Goal: Information Seeking & Learning: Learn about a topic

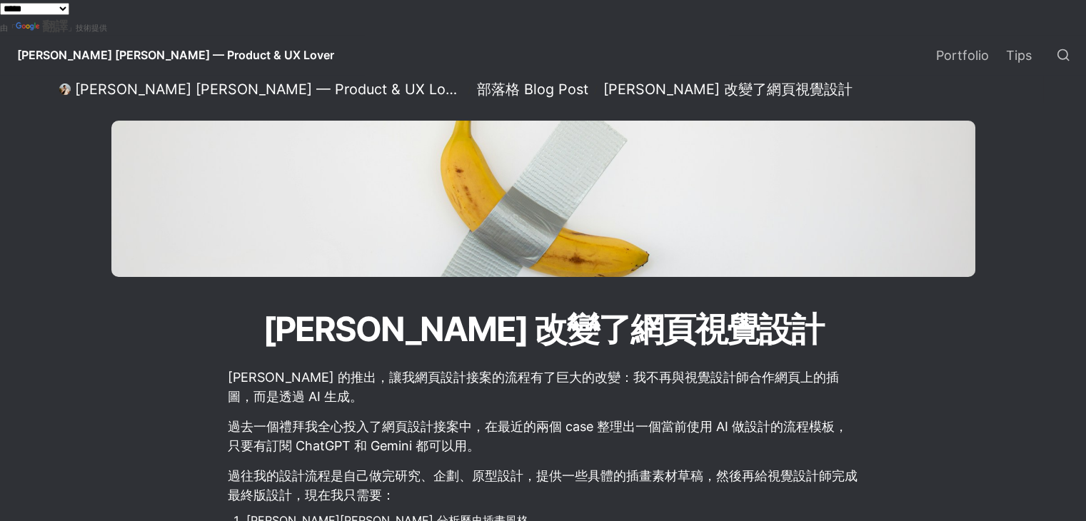
click at [274, 389] on p "[PERSON_NAME] 的推出，讓我網頁設計接案的流程有了巨大的改變：我不再與視覺設計師合作網頁上的插圖，而是透過 AI 生成。" at bounding box center [543, 387] width 634 height 43
drag, startPoint x: 234, startPoint y: 375, endPoint x: 299, endPoint y: 381, distance: 64.6
click at [298, 381] on p "[PERSON_NAME] 的推出，讓我網頁設計接案的流程有了巨大的改變：我不再與視覺設計師合作網頁上的插圖，而是透過 AI 生成。" at bounding box center [543, 387] width 634 height 43
click at [326, 391] on p "[PERSON_NAME] 的推出，讓我網頁設計接案的流程有了巨大的改變：我不再與視覺設計師合作網頁上的插圖，而是透過 AI 生成。" at bounding box center [543, 387] width 634 height 43
drag, startPoint x: 337, startPoint y: 381, endPoint x: 426, endPoint y: 381, distance: 88.6
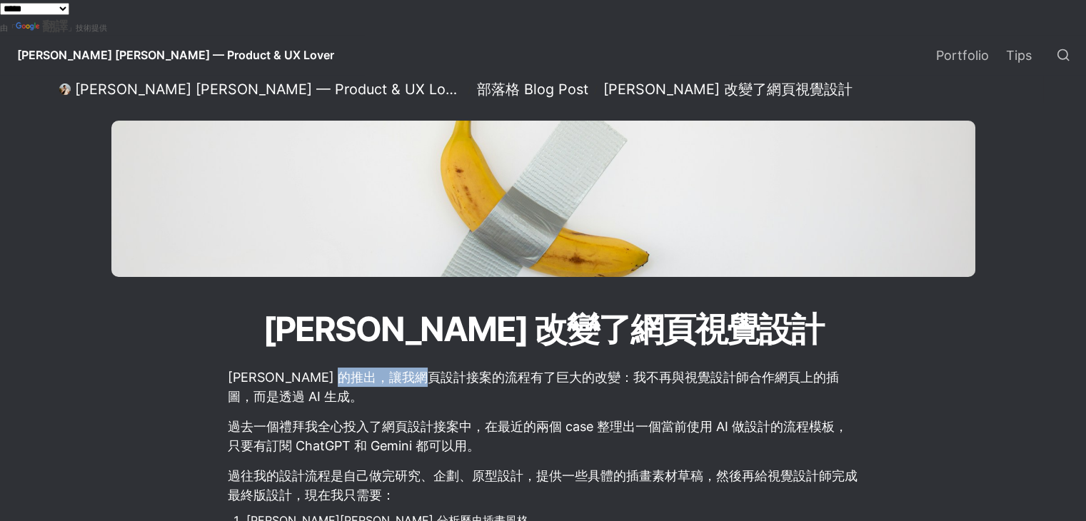
click at [426, 381] on p "[PERSON_NAME] 的推出，讓我網頁設計接案的流程有了巨大的改變：我不再與視覺設計師合作網頁上的插圖，而是透過 AI 生成。" at bounding box center [543, 387] width 634 height 43
click at [466, 433] on p "過去一個禮拜我全心投入了網頁設計接案中，在最近的兩個 case 整理出一個當前使用 AI 做設計的流程模板，只要有訂閱 ChatGPT 和 Gemini 都可…" at bounding box center [543, 436] width 634 height 43
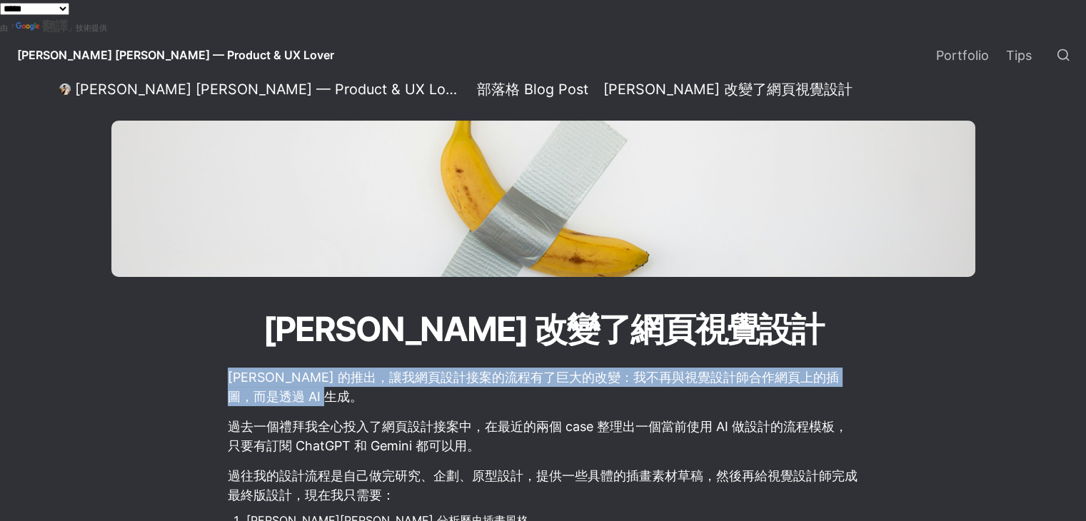
drag, startPoint x: 229, startPoint y: 384, endPoint x: 311, endPoint y: 395, distance: 82.2
click at [311, 395] on p "[PERSON_NAME] 的推出，讓我網頁設計接案的流程有了巨大的改變：我不再與視覺設計師合作網頁上的插圖，而是透過 AI 生成。" at bounding box center [543, 387] width 634 height 43
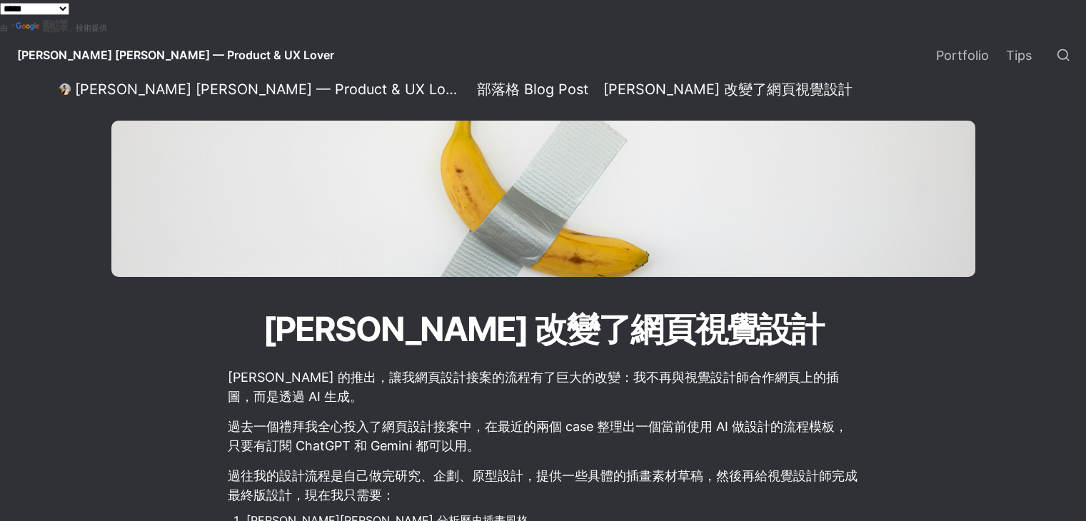
click at [324, 401] on p "[PERSON_NAME] 的推出，讓我網頁設計接案的流程有了巨大的改變：我不再與視覺設計師合作網頁上的插圖，而是透過 AI 生成。" at bounding box center [543, 387] width 634 height 43
click at [360, 389] on p "[PERSON_NAME] 的推出，讓我網頁設計接案的流程有了巨大的改變：我不再與視覺設計師合作網頁上的插圖，而是透過 AI 生成。" at bounding box center [543, 387] width 634 height 43
drag, startPoint x: 371, startPoint y: 378, endPoint x: 472, endPoint y: 366, distance: 101.4
click at [487, 392] on p "[PERSON_NAME] 的推出，讓我網頁設計接案的流程有了巨大的改變：我不再與視覺設計師合作網頁上的插圖，而是透過 AI 生成。" at bounding box center [543, 387] width 634 height 43
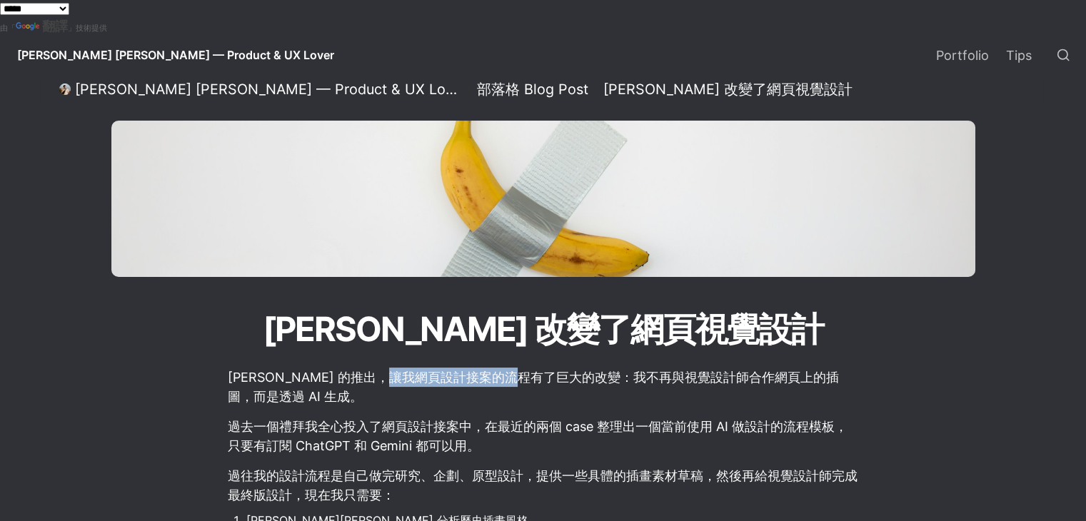
drag, startPoint x: 383, startPoint y: 382, endPoint x: 512, endPoint y: 379, distance: 129.3
click at [512, 379] on p "[PERSON_NAME] 的推出，讓我網頁設計接案的流程有了巨大的改變：我不再與視覺設計師合作網頁上的插圖，而是透過 AI 生成。" at bounding box center [543, 387] width 634 height 43
click at [514, 395] on p "[PERSON_NAME] 的推出，讓我網頁設計接案的流程有了巨大的改變：我不再與視覺設計師合作網頁上的插圖，而是透過 AI 生成。" at bounding box center [543, 387] width 634 height 43
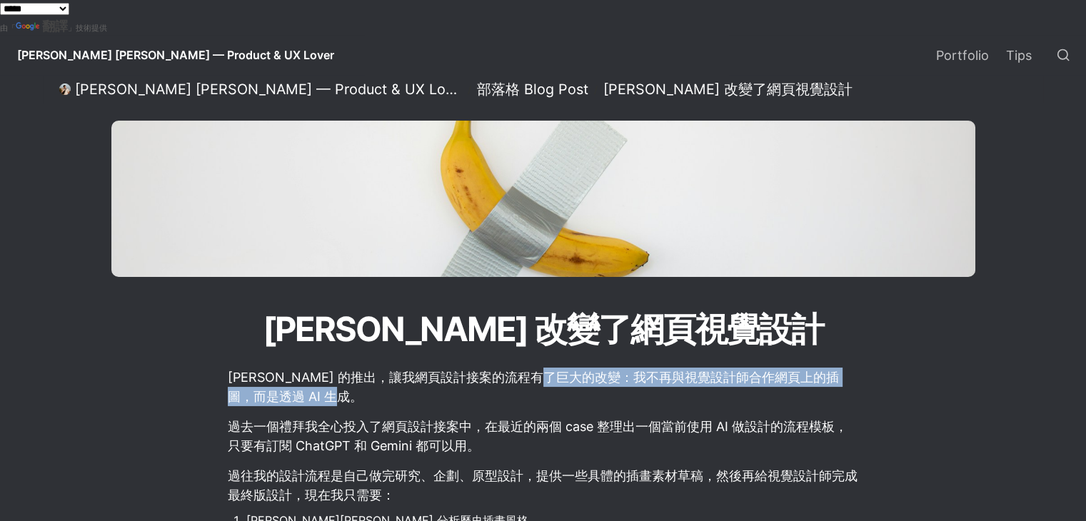
drag, startPoint x: 540, startPoint y: 385, endPoint x: 664, endPoint y: 391, distance: 124.4
click at [664, 391] on p "[PERSON_NAME] 的推出，讓我網頁設計接案的流程有了巨大的改變：我不再與視覺設計師合作網頁上的插圖，而是透過 AI 生成。" at bounding box center [543, 387] width 634 height 43
click at [669, 404] on p "[PERSON_NAME] 的推出，讓我網頁設計接案的流程有了巨大的改變：我不再與視覺設計師合作網頁上的插圖，而是透過 AI 生成。" at bounding box center [543, 387] width 634 height 43
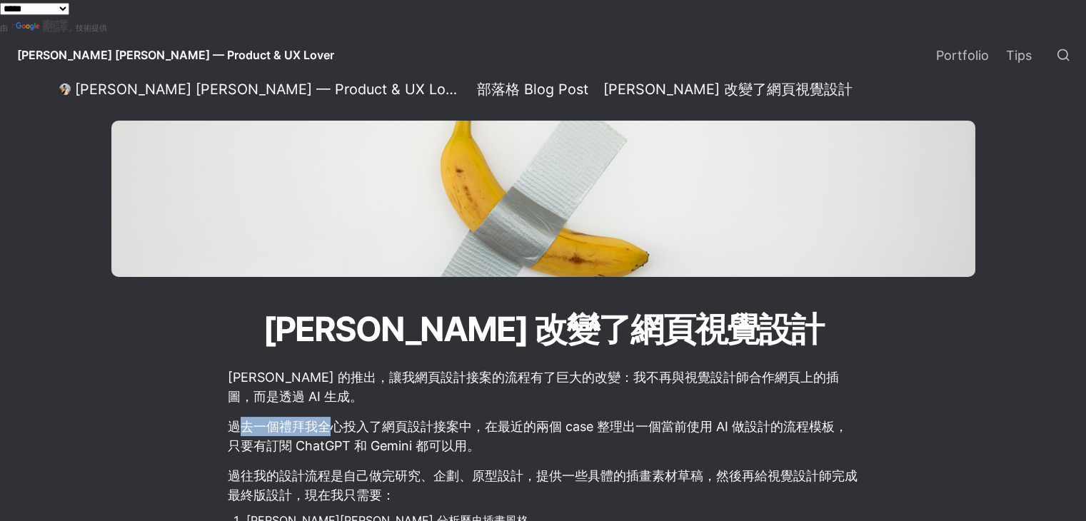
drag, startPoint x: 237, startPoint y: 436, endPoint x: 324, endPoint y: 435, distance: 87.1
click at [324, 435] on p "過去一個禮拜我全心投入了網頁設計接案中，在最近的兩個 case 整理出一個當前使用 AI 做設計的流程模板，只要有訂閱 ChatGPT 和 Gemini 都可…" at bounding box center [543, 436] width 634 height 43
click at [326, 439] on p "過去一個禮拜我全心投入了網頁設計接案中，在最近的兩個 case 整理出一個當前使用 AI 做設計的流程模板，只要有訂閱 ChatGPT 和 Gemini 都可…" at bounding box center [543, 436] width 634 height 43
click at [333, 436] on p "過去一個禮拜我全心投入了網頁設計接案中，在最近的兩個 case 整理出一個當前使用 AI 做設計的流程模板，只要有訂閱 ChatGPT 和 Gemini 都可…" at bounding box center [543, 436] width 634 height 43
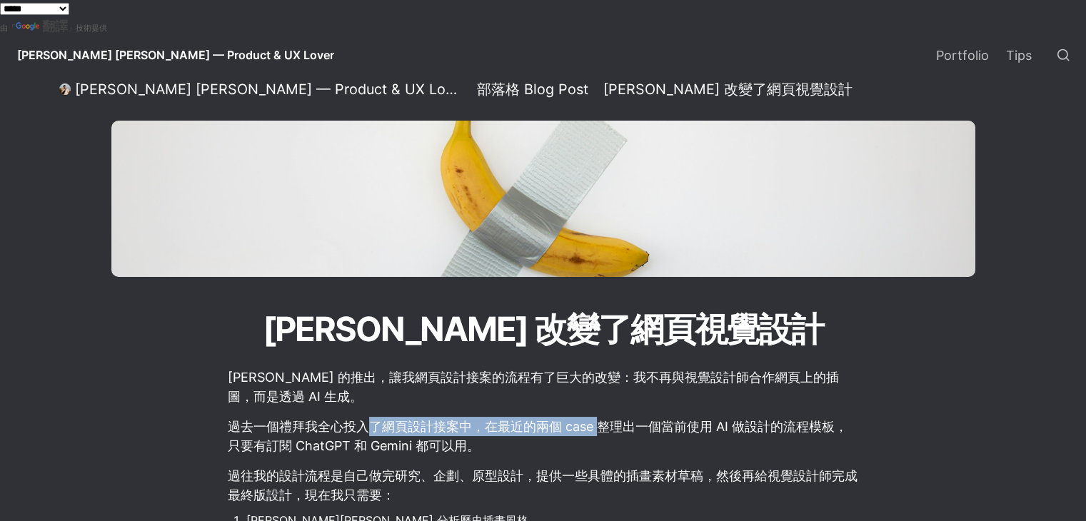
drag, startPoint x: 363, startPoint y: 432, endPoint x: 607, endPoint y: 432, distance: 244.3
click at [605, 432] on p "過去一個禮拜我全心投入了網頁設計接案中，在最近的兩個 case 整理出一個當前使用 AI 做設計的流程模板，只要有訂閱 ChatGPT 和 Gemini 都可…" at bounding box center [543, 436] width 634 height 43
click at [614, 438] on p "過去一個禮拜我全心投入了網頁設計接案中，在最近的兩個 case 整理出一個當前使用 AI 做設計的流程模板，只要有訂閱 ChatGPT 和 Gemini 都可…" at bounding box center [543, 436] width 634 height 43
click at [614, 450] on p "過去一個禮拜我全心投入了網頁設計接案中，在最近的兩個 case 整理出一個當前使用 AI 做設計的流程模板，只要有訂閱 ChatGPT 和 Gemini 都可…" at bounding box center [543, 436] width 634 height 43
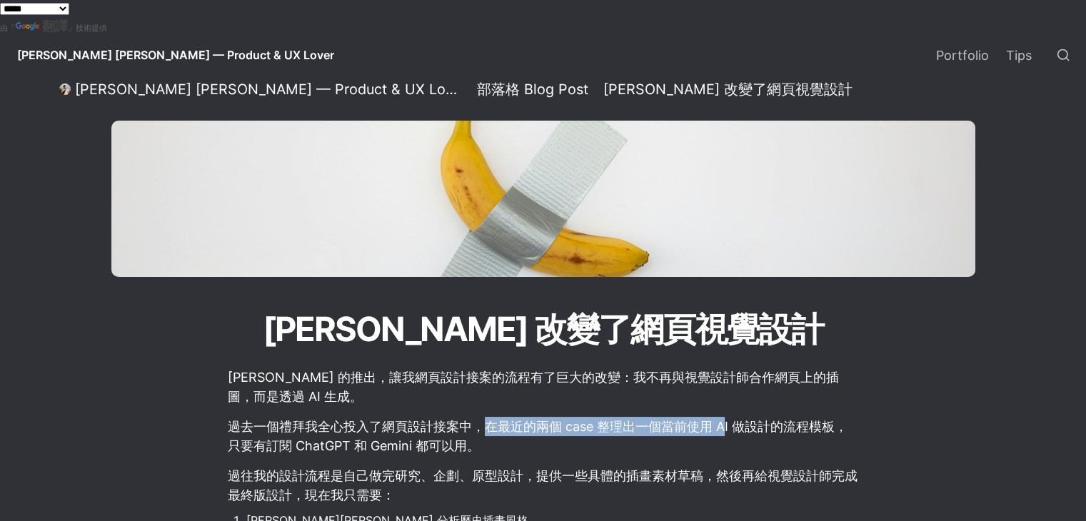
drag, startPoint x: 480, startPoint y: 424, endPoint x: 726, endPoint y: 421, distance: 245.7
click at [726, 421] on p "過去一個禮拜我全心投入了網頁設計接案中，在最近的兩個 case 整理出一個當前使用 AI 做設計的流程模板，只要有訂閱 ChatGPT 和 Gemini 都可…" at bounding box center [543, 436] width 634 height 43
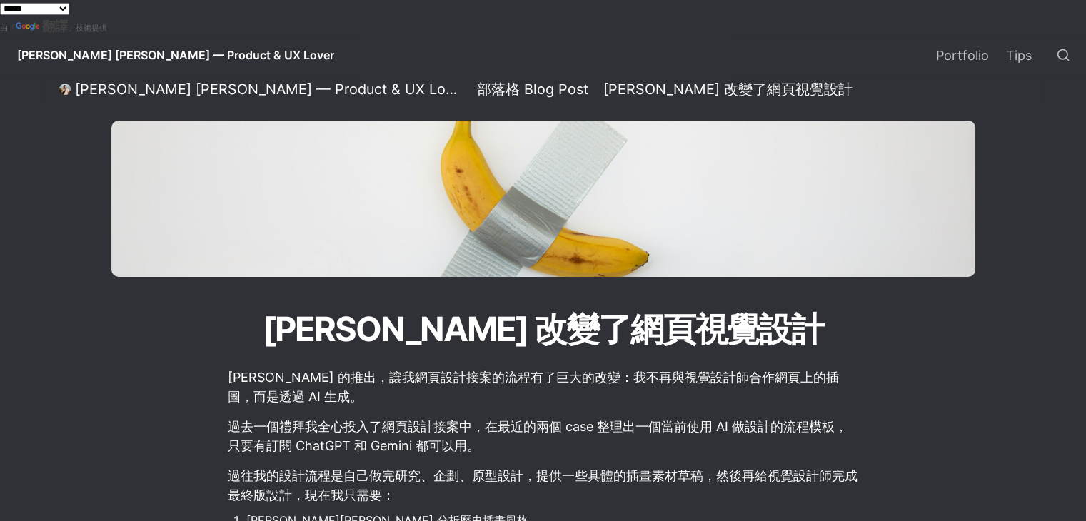
click at [740, 456] on p "過去一個禮拜我全心投入了網頁設計接案中，在最近的兩個 case 整理出一個當前使用 AI 做設計的流程模板，只要有訂閱 ChatGPT 和 Gemini 都可…" at bounding box center [543, 436] width 634 height 43
click at [517, 435] on p "過去一個禮拜我全心投入了網頁設計接案中，在最近的兩個 case 整理出一個當前使用 AI 做設計的流程模板，只要有訂閱 ChatGPT 和 Gemini 都可…" at bounding box center [543, 436] width 634 height 43
click at [318, 404] on p "[PERSON_NAME] 的推出，讓我網頁設計接案的流程有了巨大的改變：我不再與視覺設計師合作網頁上的插圖，而是透過 AI 生成。" at bounding box center [543, 387] width 634 height 43
click at [139, 339] on div "[PERSON_NAME] 改變了網頁視覺設計" at bounding box center [543, 240] width 864 height 239
drag, startPoint x: 244, startPoint y: 374, endPoint x: 444, endPoint y: 369, distance: 200.0
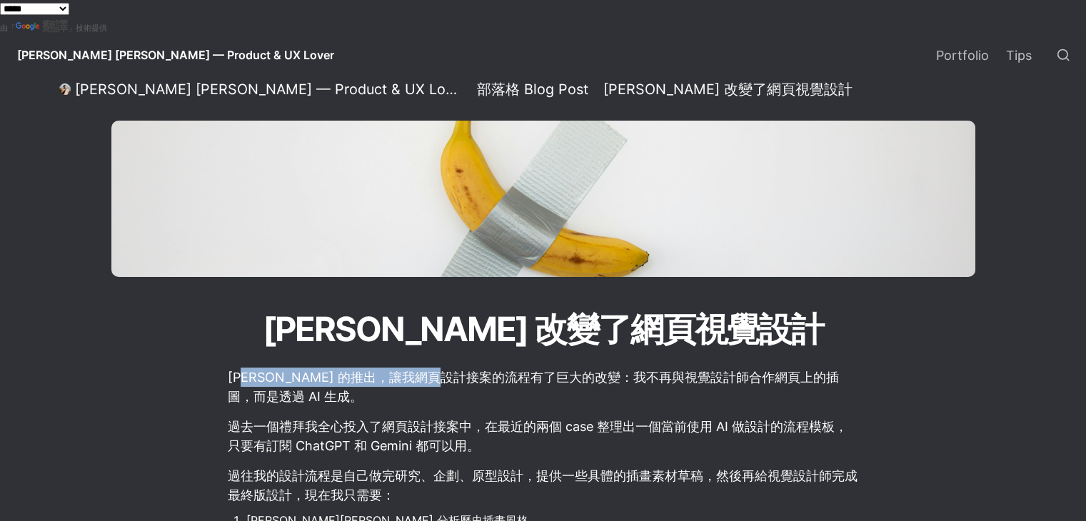
click at [444, 369] on p "[PERSON_NAME] 的推出，讓我網頁設計接案的流程有了巨大的改變：我不再與視覺設計師合作網頁上的插圖，而是透過 AI 生成。" at bounding box center [543, 387] width 634 height 43
click at [454, 386] on p "[PERSON_NAME] 的推出，讓我網頁設計接案的流程有了巨大的改變：我不再與視覺設計師合作網頁上的插圖，而是透過 AI 生成。" at bounding box center [543, 387] width 634 height 43
drag, startPoint x: 454, startPoint y: 391, endPoint x: 683, endPoint y: 398, distance: 229.4
click at [683, 398] on p "[PERSON_NAME] 的推出，讓我網頁設計接案的流程有了巨大的改變：我不再與視覺設計師合作網頁上的插圖，而是透過 AI 生成。" at bounding box center [543, 387] width 634 height 43
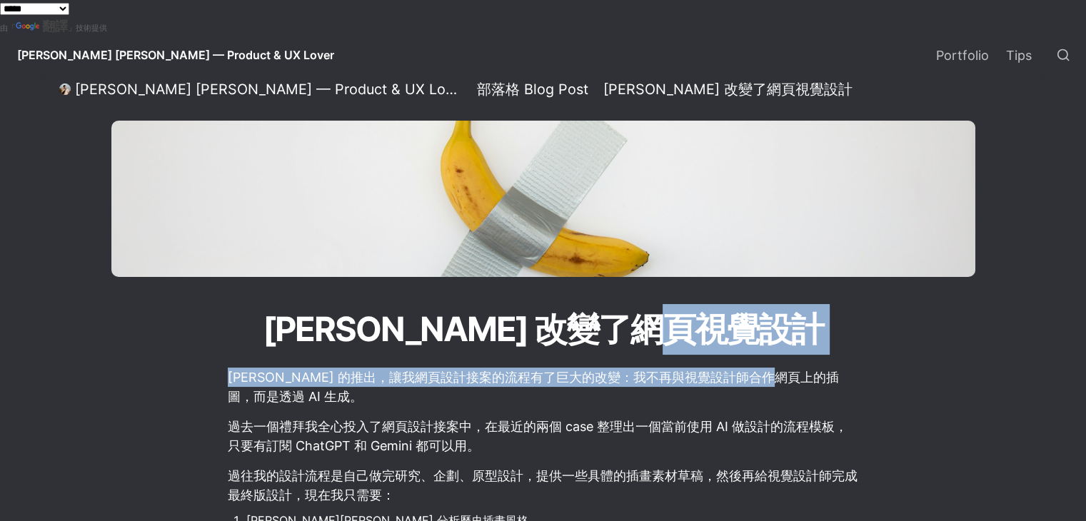
drag, startPoint x: 679, startPoint y: 354, endPoint x: 779, endPoint y: 381, distance: 102.9
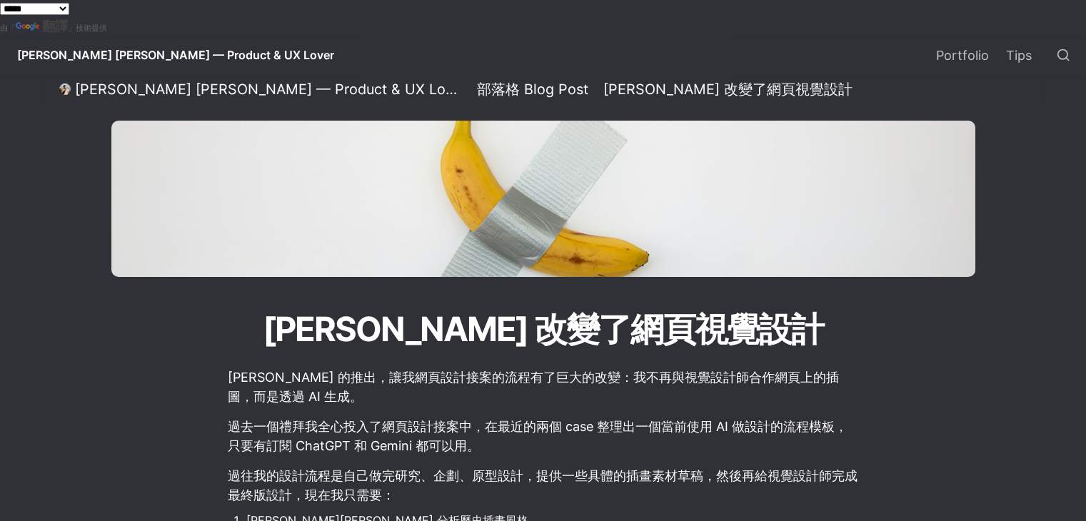
click at [783, 396] on p "[PERSON_NAME] 的推出，讓我網頁設計接案的流程有了巨大的改變：我不再與視覺設計師合作網頁上的插圖，而是透過 AI 生成。" at bounding box center [543, 387] width 634 height 43
drag, startPoint x: 221, startPoint y: 421, endPoint x: 352, endPoint y: 430, distance: 131.8
click at [663, 429] on p "過去一個禮拜我全心投入了網頁設計接案中，在最近的兩個 case 整理出一個當前使用 AI 做設計的流程模板，只要有訂閱 ChatGPT 和 Gemini 都可…" at bounding box center [543, 436] width 634 height 43
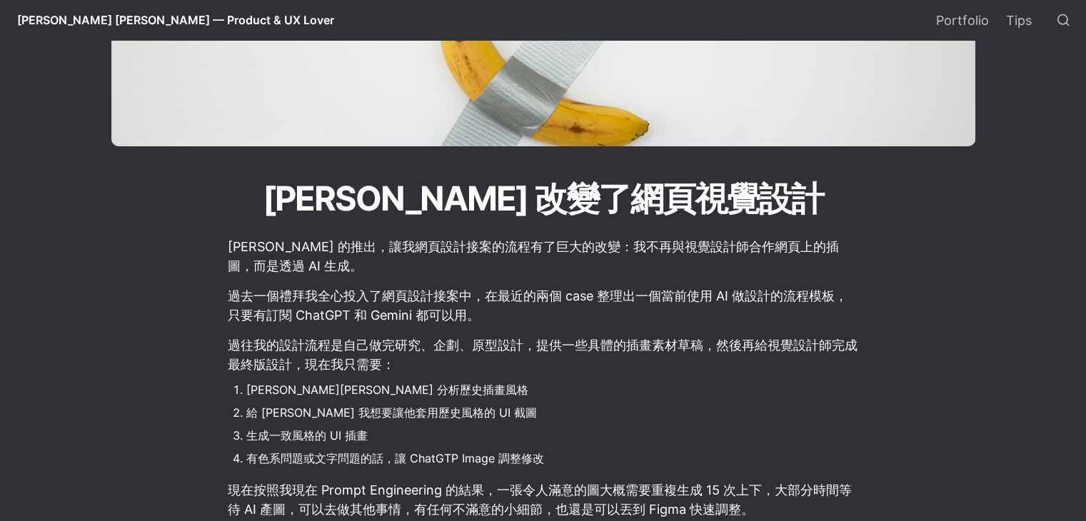
scroll to position [143, 0]
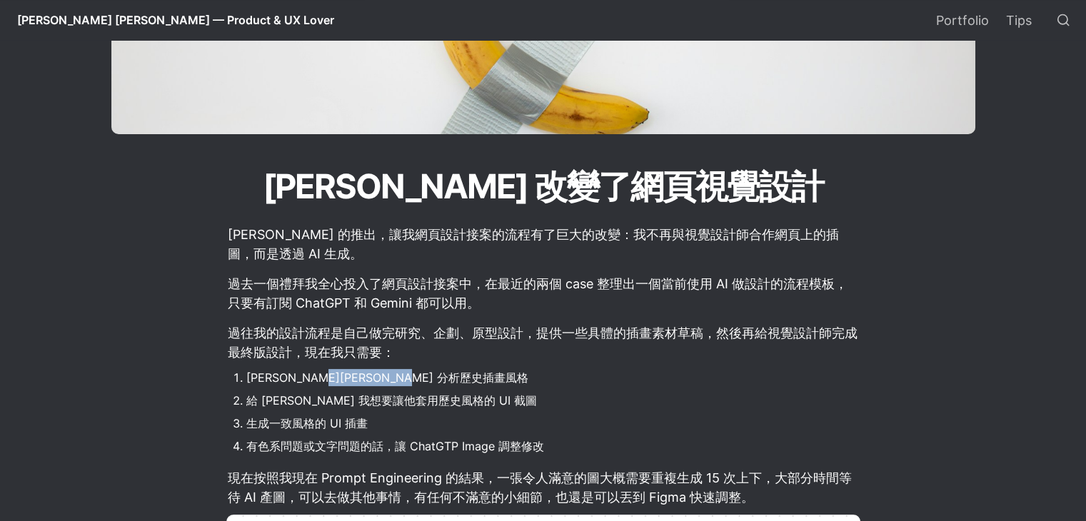
drag, startPoint x: 317, startPoint y: 381, endPoint x: 454, endPoint y: 386, distance: 137.3
click at [454, 386] on li "[PERSON_NAME][PERSON_NAME] 分析歷史插畫風格" at bounding box center [553, 377] width 614 height 21
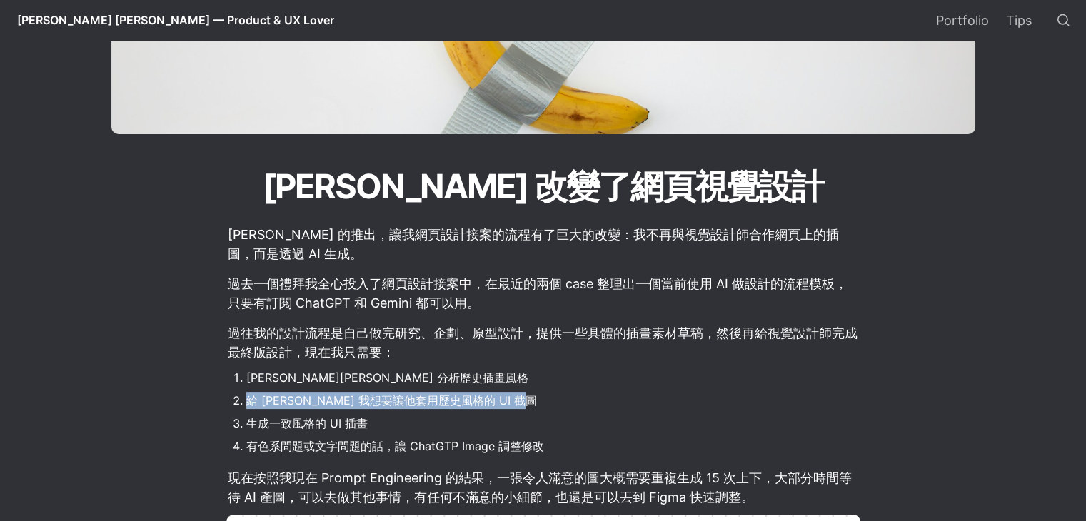
drag, startPoint x: 243, startPoint y: 400, endPoint x: 605, endPoint y: 403, distance: 362.1
click at [605, 403] on li "給 [PERSON_NAME] 我想要讓他套用歷史風格的 UI 截圖" at bounding box center [553, 400] width 614 height 21
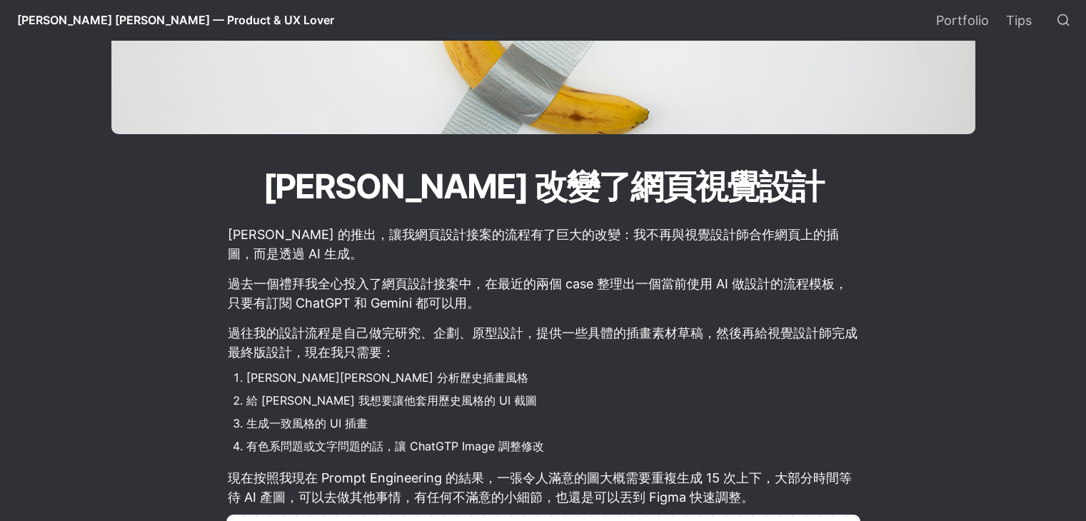
click at [591, 415] on li "生成一致風格的 UI 插畫" at bounding box center [553, 423] width 614 height 21
click at [560, 451] on li "有色系問題或文字問題的話，讓 ChatGTP Image 調整修改" at bounding box center [553, 446] width 614 height 21
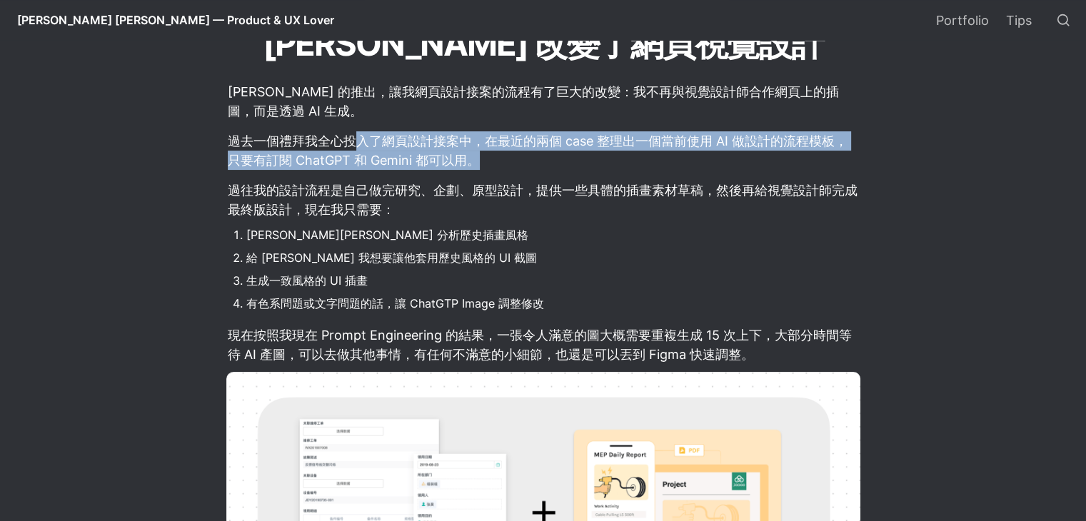
drag, startPoint x: 358, startPoint y: 139, endPoint x: 624, endPoint y: 185, distance: 269.6
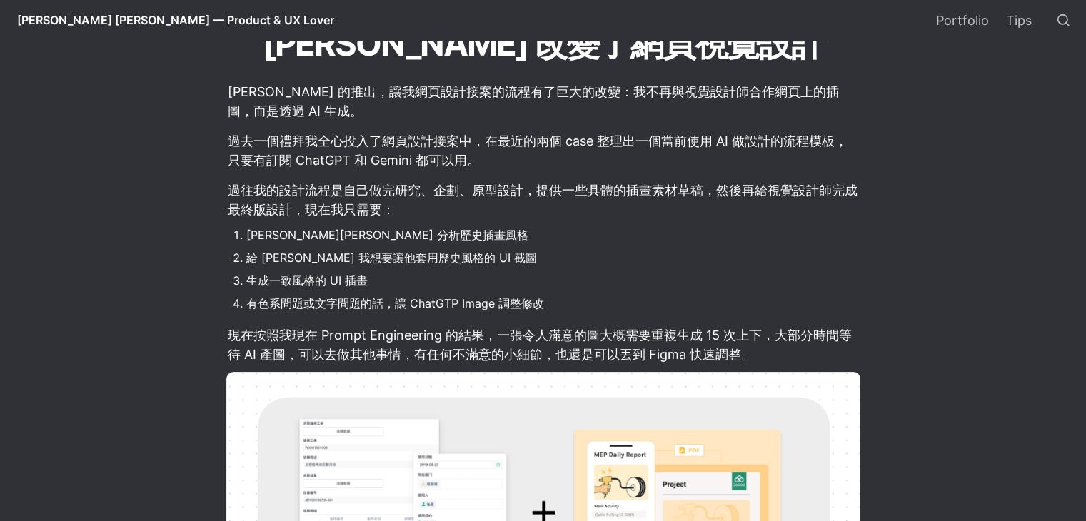
click at [621, 249] on li "給 [PERSON_NAME] 我想要讓他套用歷史風格的 UI 截圖" at bounding box center [553, 257] width 614 height 21
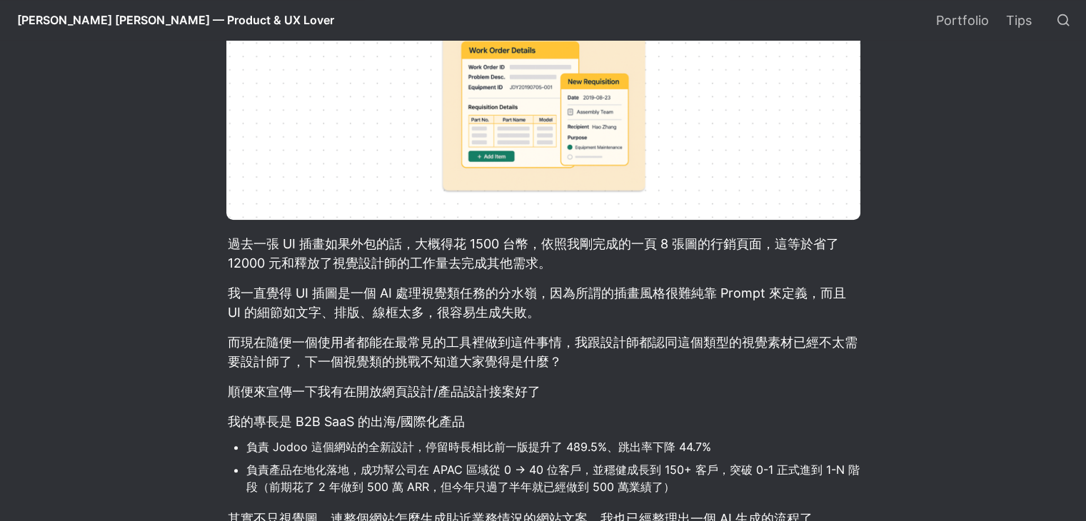
scroll to position [1071, 0]
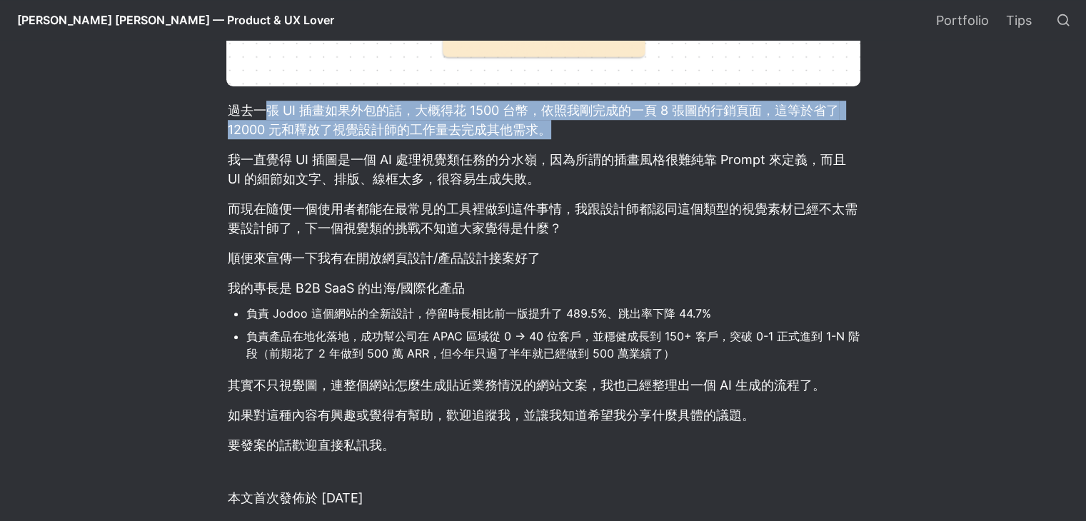
drag, startPoint x: 260, startPoint y: 106, endPoint x: 556, endPoint y: 127, distance: 296.4
click at [556, 127] on p "過去一張 UI 插畫如果外包的話，大概得花 1500 台幣，依照我剛完成的一頁 8 張圖的行銷頁面，這等於省了 12000 元和釋放了視覺設計師的工作量去完成…" at bounding box center [543, 120] width 634 height 43
drag, startPoint x: 327, startPoint y: 114, endPoint x: 329, endPoint y: 136, distance: 22.9
click at [327, 114] on p "過去一張 UI 插畫如果外包的話，大概得花 1500 台幣，依照我剛完成的一頁 8 張圖的行銷頁面，這等於省了 12000 元和釋放了視覺設計師的工作量去完成…" at bounding box center [543, 120] width 634 height 43
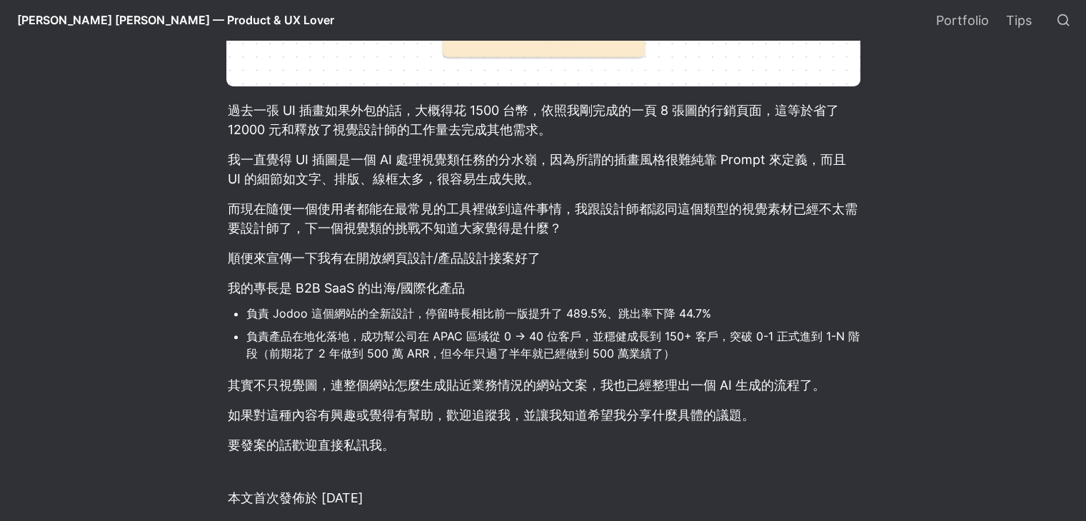
click at [246, 149] on p "我一直覺得 UI 插圖是一個 AI 處理視覺類任務的分水嶺，因為所謂的插畫風格很難純靠 Prompt 來定義，而且 UI 的細節如文字、排版、線框太多，很容易…" at bounding box center [543, 169] width 634 height 43
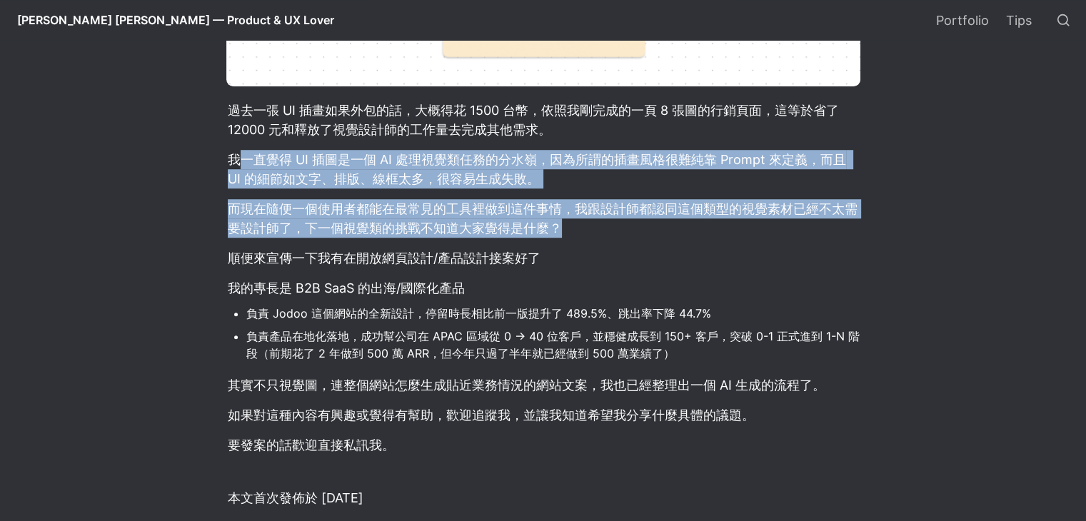
drag, startPoint x: 239, startPoint y: 153, endPoint x: 660, endPoint y: 226, distance: 427.8
click at [659, 229] on p "而現在隨便一個使用者都能在最常見的工具裡做到這件事情，我跟設計師都認同這個類型的視覺素材已經不太需要設計師了，下一個視覺類的挑戰不知道大家覺得是什麼？" at bounding box center [543, 218] width 634 height 43
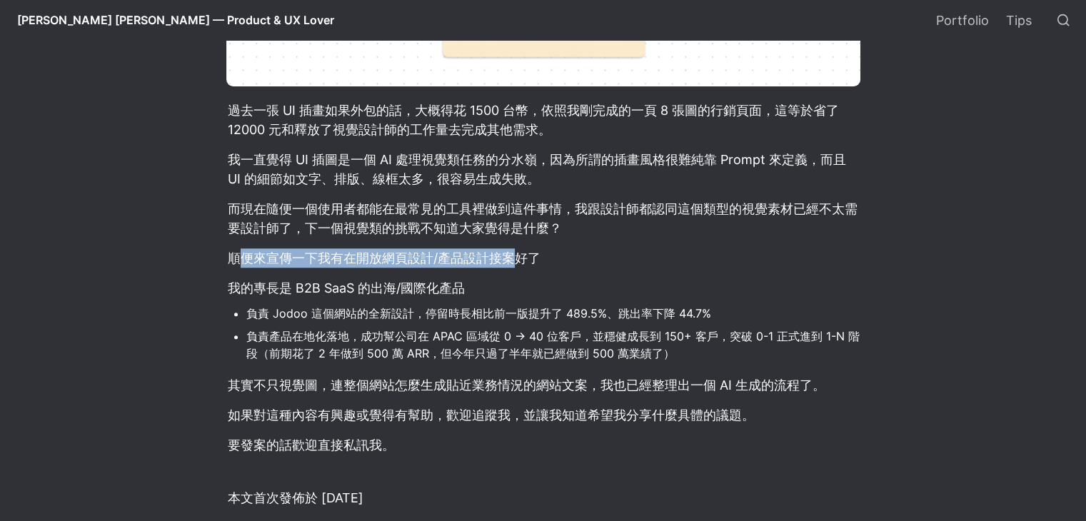
drag, startPoint x: 243, startPoint y: 254, endPoint x: 521, endPoint y: 268, distance: 278.2
click at [521, 268] on p "順便來宣傳一下我有在開放網頁設計/產品設計接案好了" at bounding box center [543, 258] width 634 height 24
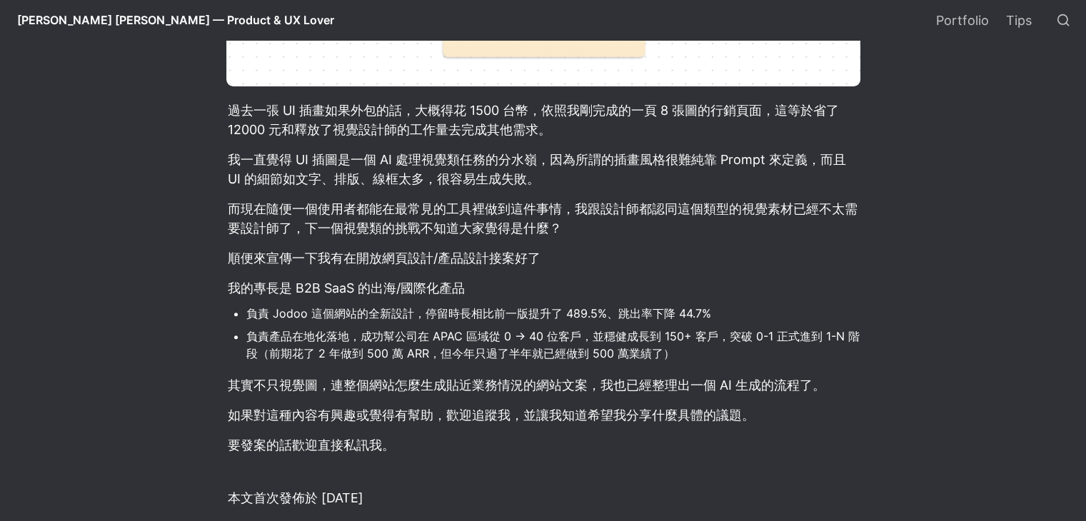
click at [519, 295] on p "我的專長是 B2B SaaS 的出海/國際化產品" at bounding box center [543, 288] width 634 height 24
drag, startPoint x: 281, startPoint y: 283, endPoint x: 491, endPoint y: 289, distance: 209.4
click at [491, 289] on p "我的專長是 B2B SaaS 的出海/國際化產品" at bounding box center [543, 288] width 634 height 24
click at [494, 296] on p "我的專長是 B2B SaaS 的出海/國際化產品" at bounding box center [543, 288] width 634 height 24
click at [413, 315] on li "負責 Jodoo 這個網站的全新設計，停留時長相比前一版提升了 489.5%、跳出率下降 44.7%" at bounding box center [553, 313] width 614 height 21
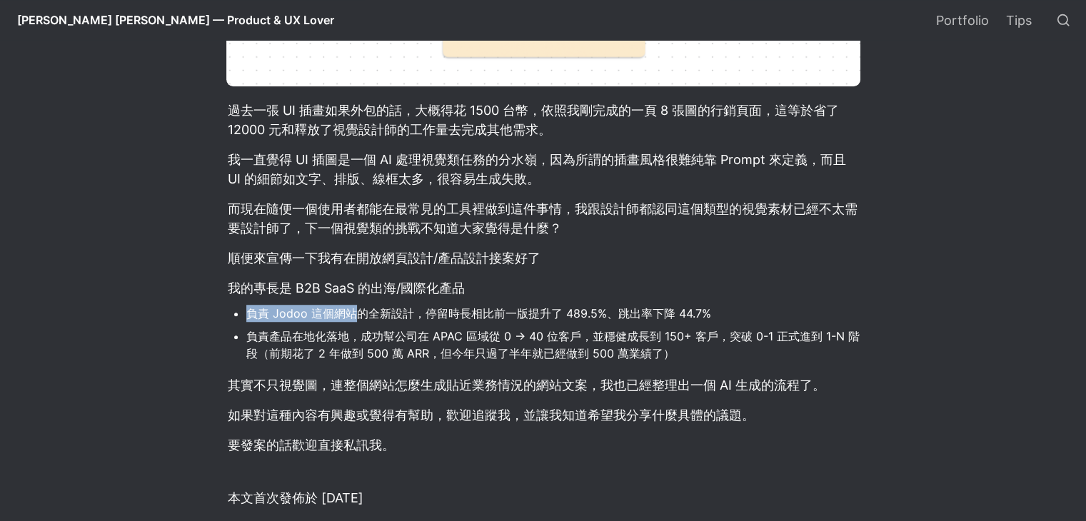
drag, startPoint x: 248, startPoint y: 312, endPoint x: 401, endPoint y: 318, distance: 153.0
click at [370, 318] on li "負責 Jodoo 這個網站的全新設計，停留時長相比前一版提升了 489.5%、跳出率下降 44.7%" at bounding box center [553, 313] width 614 height 21
drag, startPoint x: 543, startPoint y: 318, endPoint x: 551, endPoint y: 318, distance: 8.6
click at [549, 318] on li "負責 Jodoo 這個網站的全新設計，停留時長相比前一版提升了 489.5%、跳出率下降 44.7%" at bounding box center [553, 313] width 614 height 21
click at [657, 311] on li "負責 Jodoo 這個網站的全新設計，停留時長相比前一版提升了 489.5%、跳出率下降 44.7%" at bounding box center [553, 313] width 614 height 21
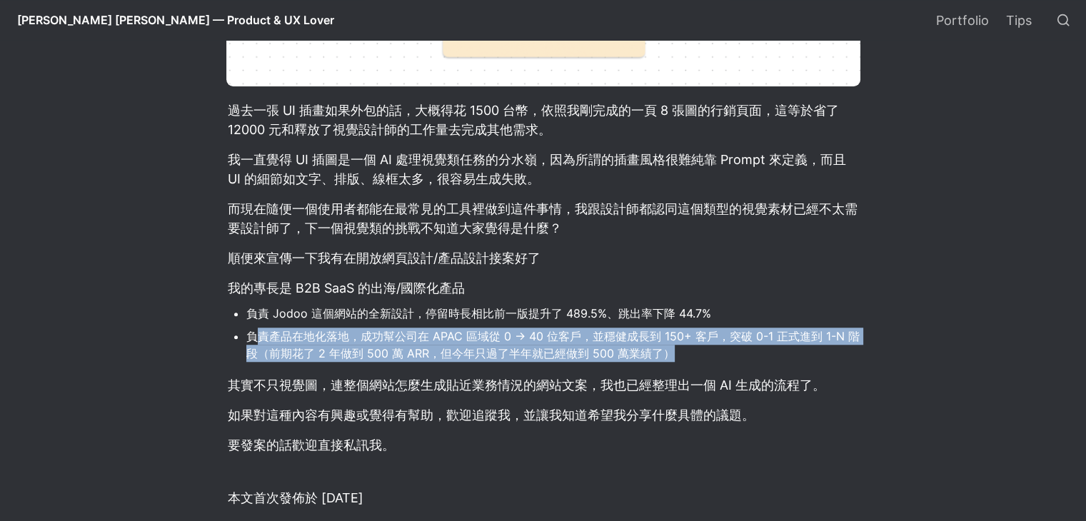
drag, startPoint x: 259, startPoint y: 339, endPoint x: 834, endPoint y: 358, distance: 575.3
click at [834, 358] on li "負責產品在地化落地，成功幫公司在 APAC 區域從 0 -> 40 位客戶，並穩健成長到 150+ 客戶，突破 0-1 正式進到 1-N 階段（前期花了 2 …" at bounding box center [553, 345] width 614 height 39
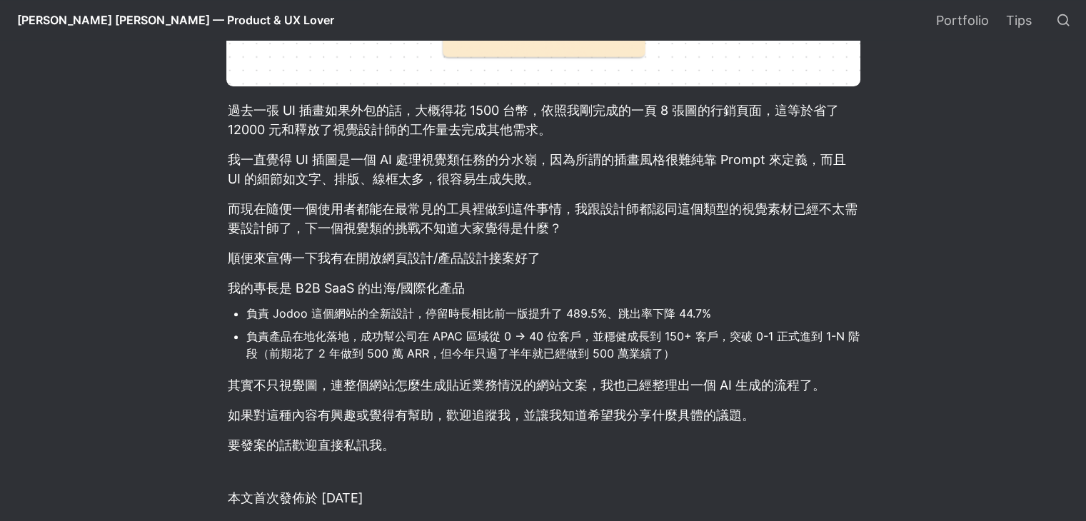
click at [832, 358] on li "負責產品在地化落地，成功幫公司在 APAC 區域從 0 -> 40 位客戶，並穩健成長到 150+ 客戶，突破 0-1 正式進到 1-N 階段（前期花了 2 …" at bounding box center [553, 345] width 614 height 39
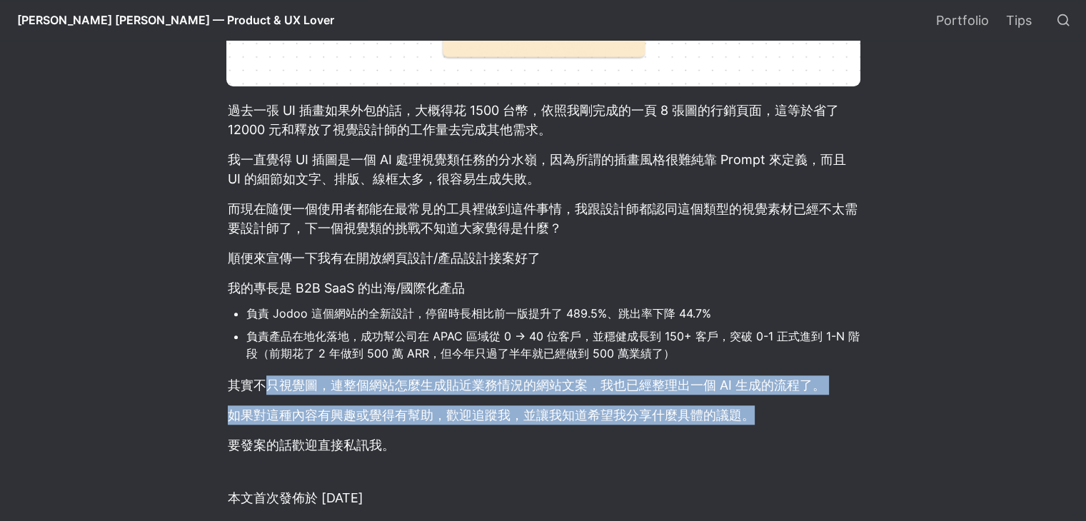
drag, startPoint x: 268, startPoint y: 382, endPoint x: 760, endPoint y: 413, distance: 493.1
click at [760, 413] on p "如果對這種內容有興趣或覺得有幫助，歡迎追蹤我，並讓我知道希望我分享什麼具體的議題。" at bounding box center [543, 416] width 634 height 24
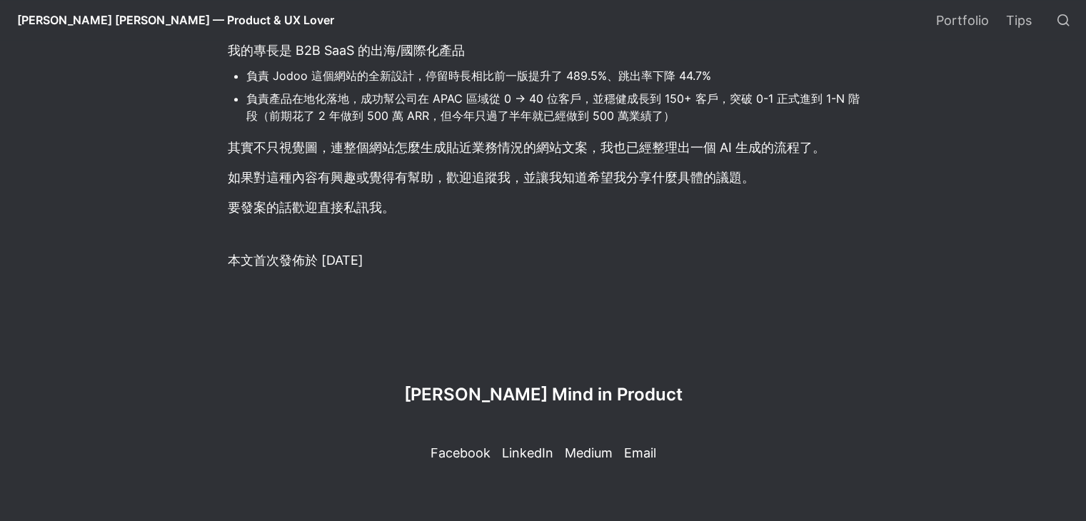
scroll to position [1311, 0]
click at [38, 11] on link "[PERSON_NAME] [PERSON_NAME] — Product & UX Lover" at bounding box center [176, 20] width 340 height 40
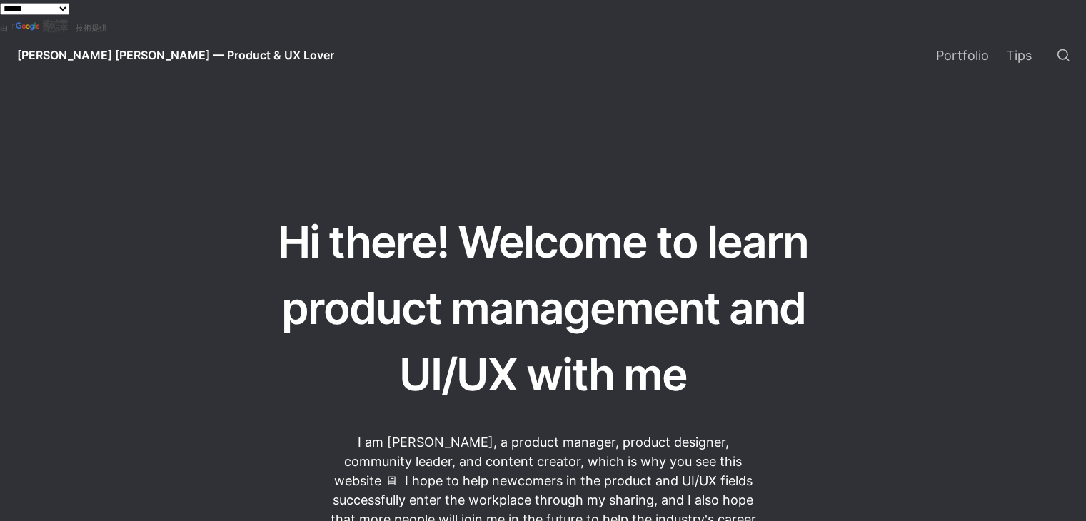
click at [43, 56] on span "[PERSON_NAME] [PERSON_NAME] — Product & UX Lover" at bounding box center [175, 55] width 317 height 14
click at [965, 66] on link "Portfolio" at bounding box center [963, 55] width 70 height 40
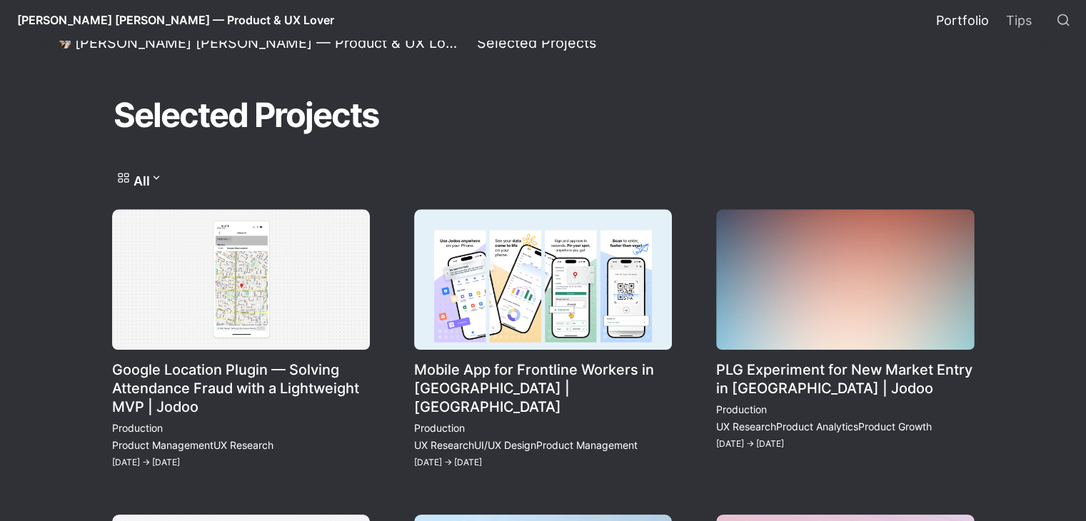
scroll to position [71, 0]
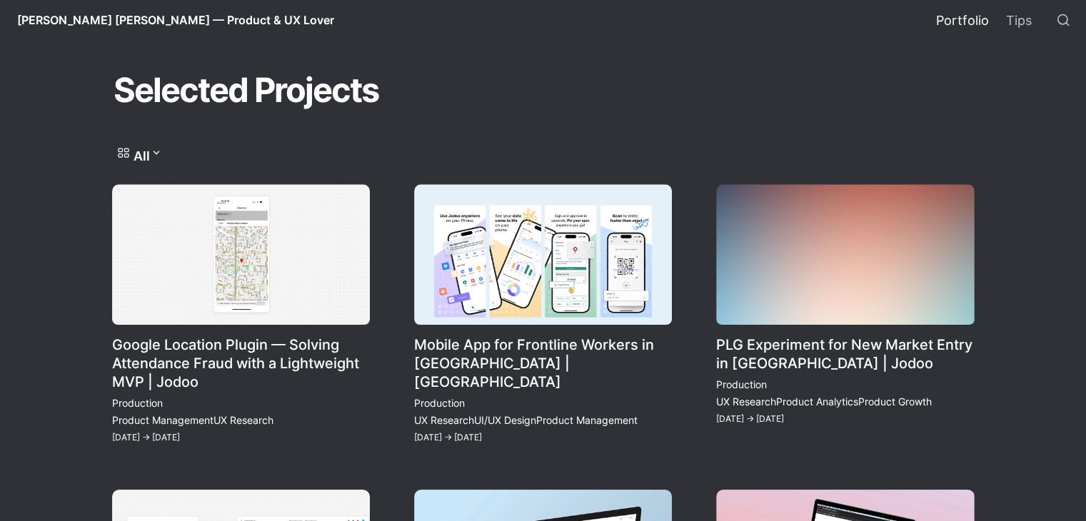
click at [507, 356] on link "Mobile App for Frontline Workers in [GEOGRAPHIC_DATA] | [GEOGRAPHIC_DATA]" at bounding box center [543, 314] width 259 height 261
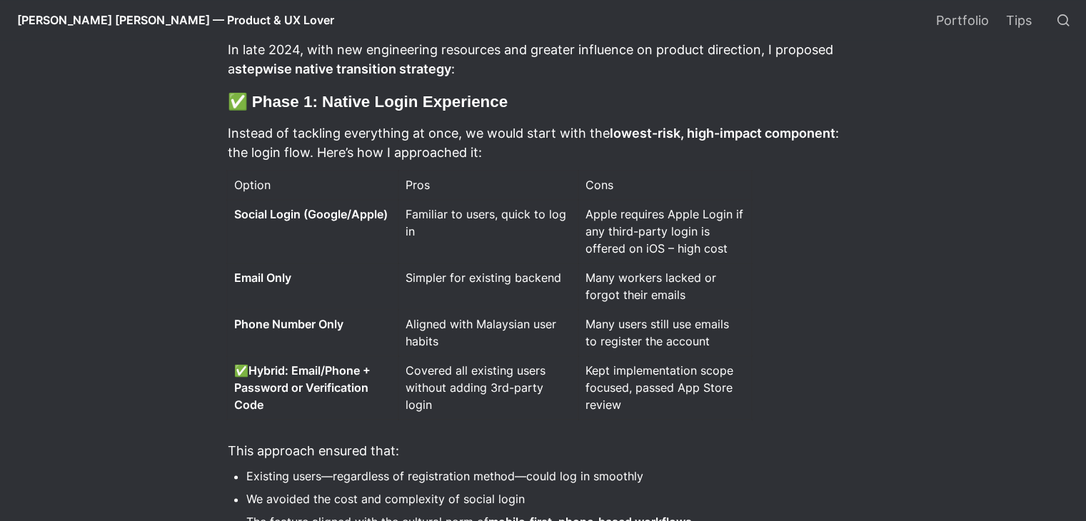
scroll to position [2000, 0]
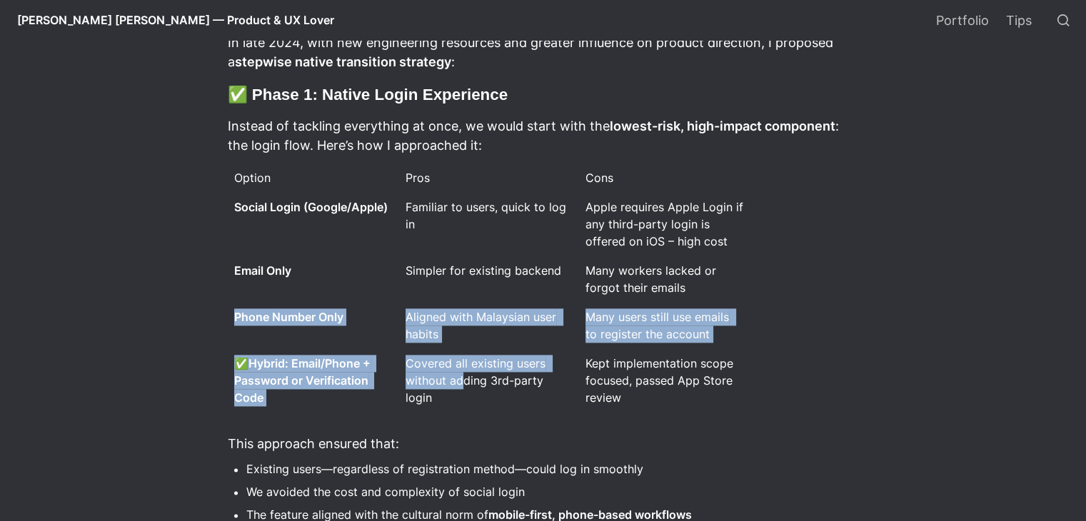
drag, startPoint x: 247, startPoint y: 328, endPoint x: 477, endPoint y: 381, distance: 236.0
click at [471, 381] on tbody "Option Pros Cons Social Login (Google/Apple) Familiar to users, quick to log in…" at bounding box center [488, 287] width 525 height 249
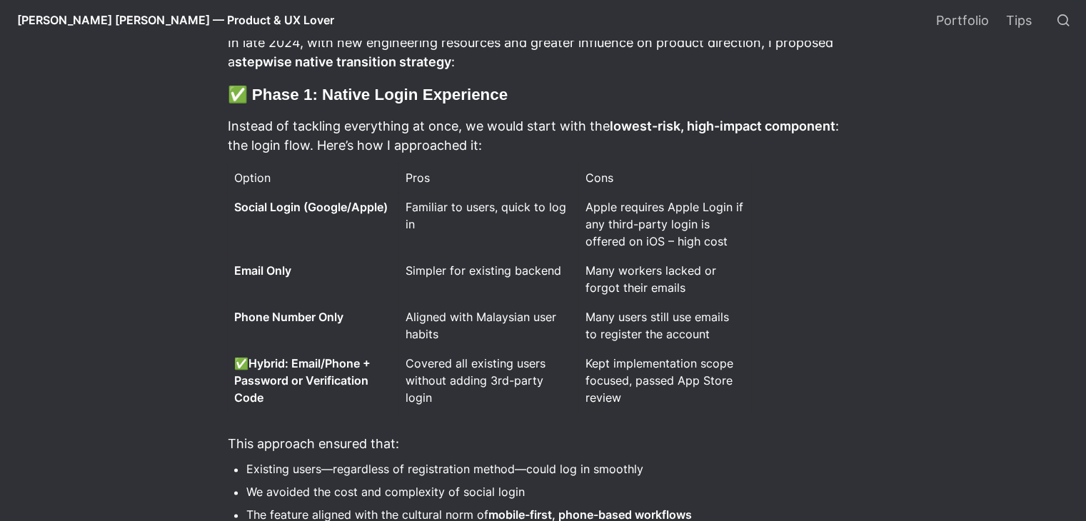
click at [744, 293] on div "Many workers lacked or forgot their emails" at bounding box center [664, 279] width 171 height 44
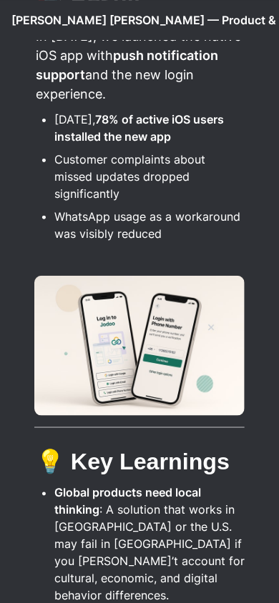
scroll to position [4143, 0]
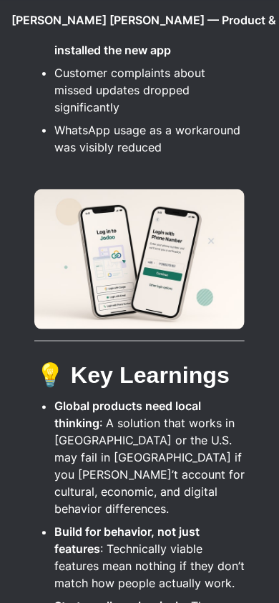
click at [157, 189] on img at bounding box center [139, 259] width 210 height 140
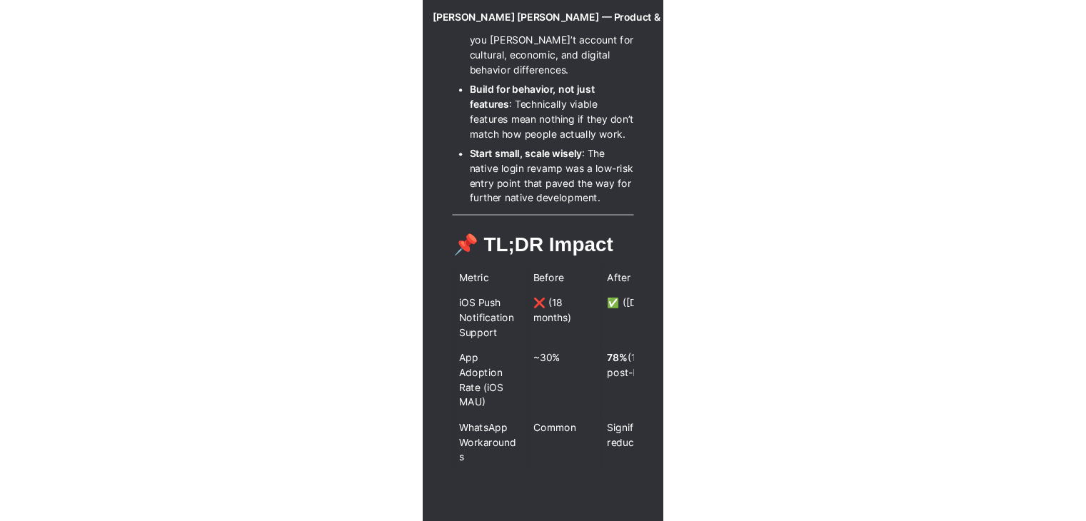
scroll to position [3725, 0]
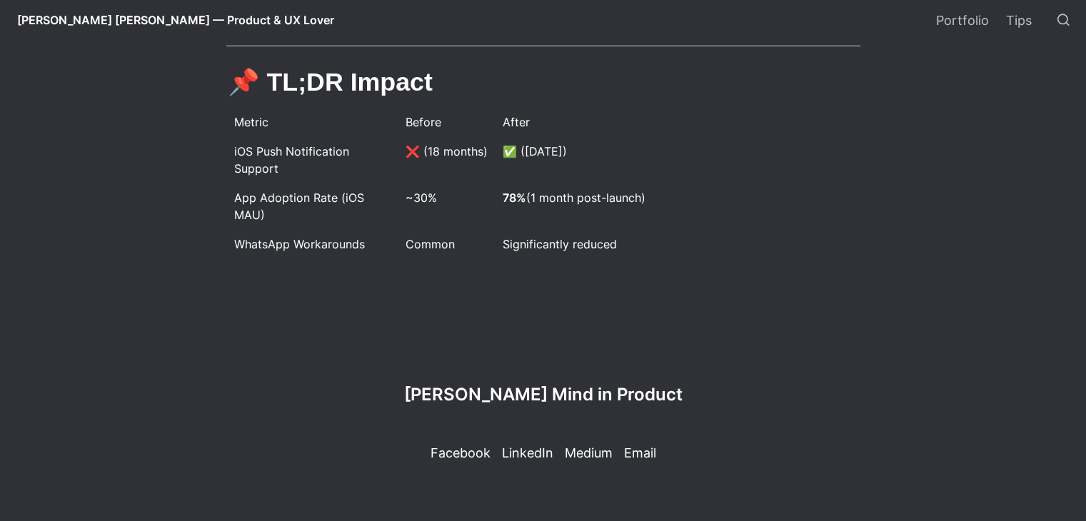
click at [740, 211] on div "Metric Before After iOS Push Notification Support ❌ (18 months) ✅ ([DATE]) App …" at bounding box center [543, 186] width 634 height 171
click at [534, 456] on p "LinkedIn" at bounding box center [527, 453] width 51 height 19
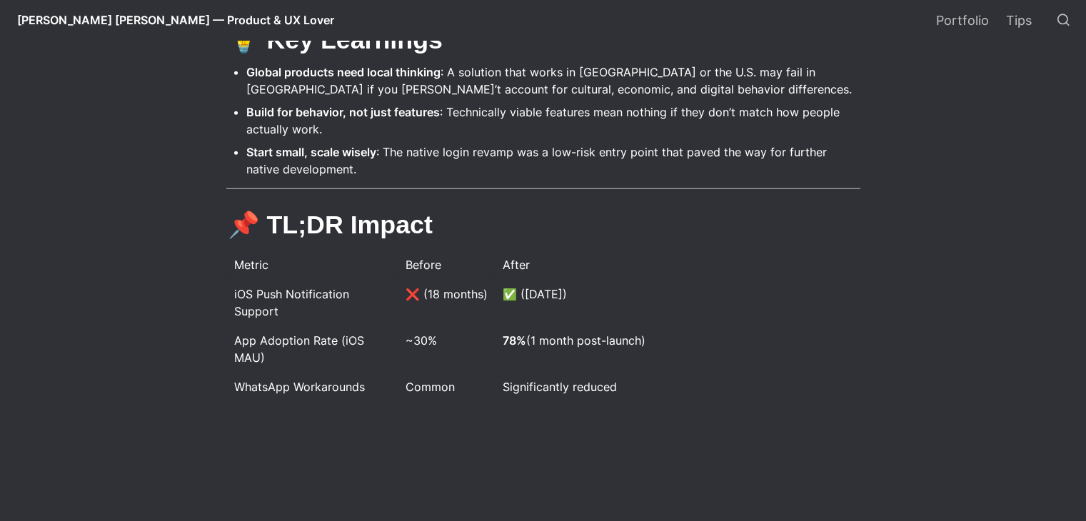
scroll to position [3439, 0]
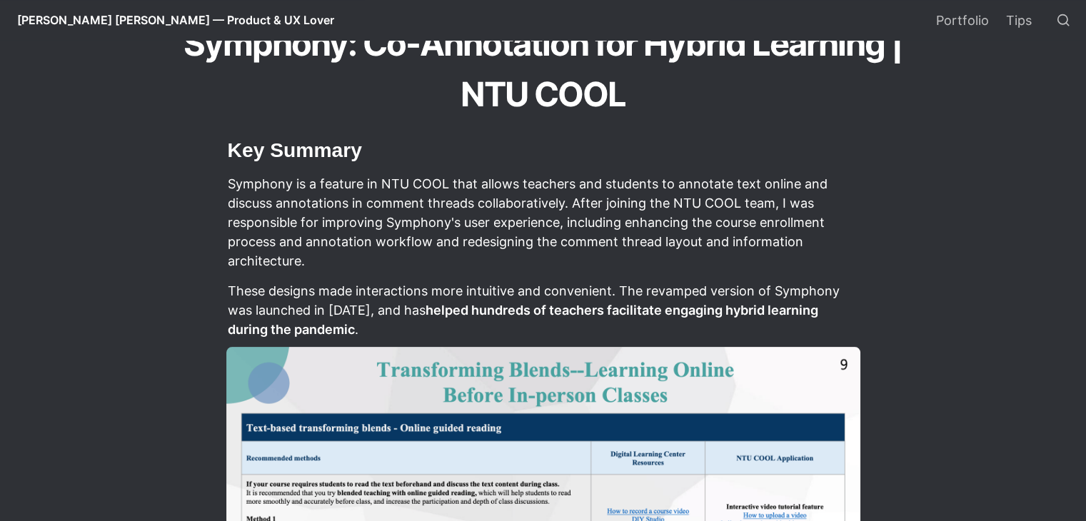
scroll to position [357, 0]
